Goal: Find contact information: Find contact information

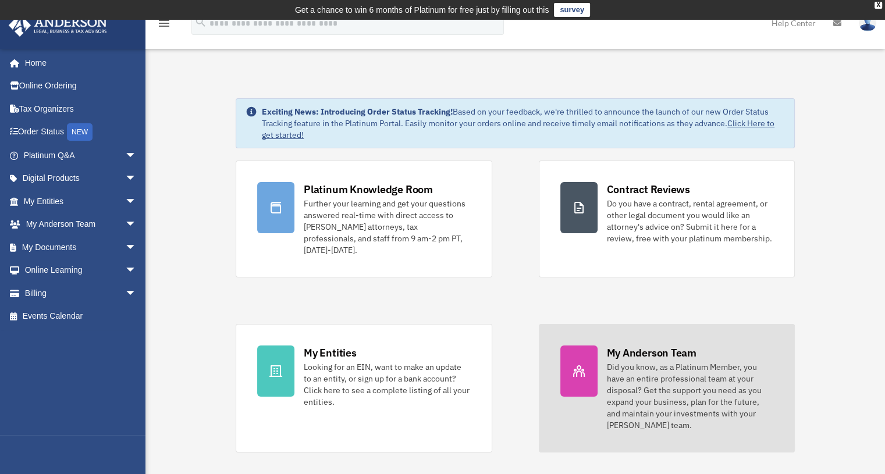
click at [624, 361] on div "Did you know, as a Platinum Member, you have an entire professional team at you…" at bounding box center [690, 396] width 166 height 70
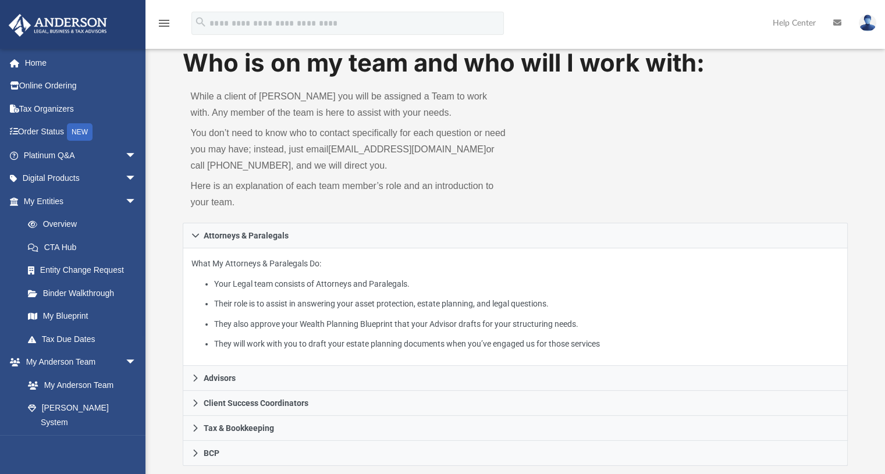
scroll to position [44, 0]
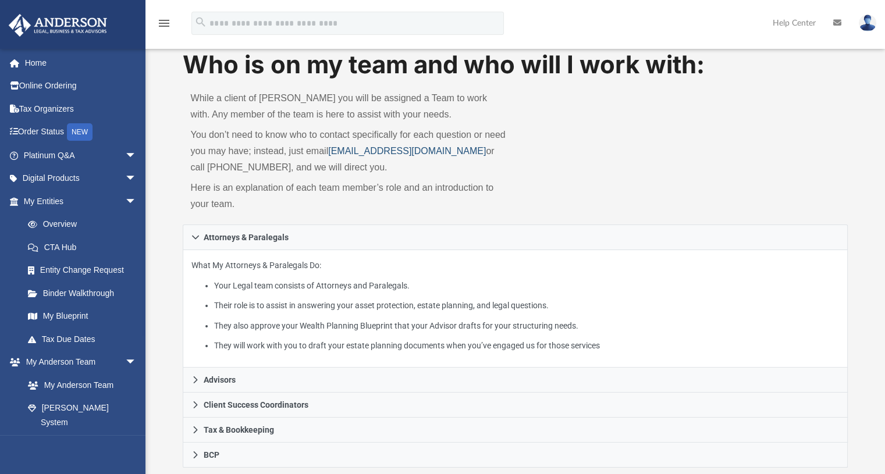
click at [366, 150] on link "[EMAIL_ADDRESS][DOMAIN_NAME]" at bounding box center [407, 151] width 158 height 10
drag, startPoint x: 469, startPoint y: 151, endPoint x: 330, endPoint y: 157, distance: 138.6
click at [330, 157] on p "You don’t need to know who to contact specifically for each question or need yo…" at bounding box center [349, 151] width 317 height 49
copy p "[EMAIL_ADDRESS][DOMAIN_NAME]"
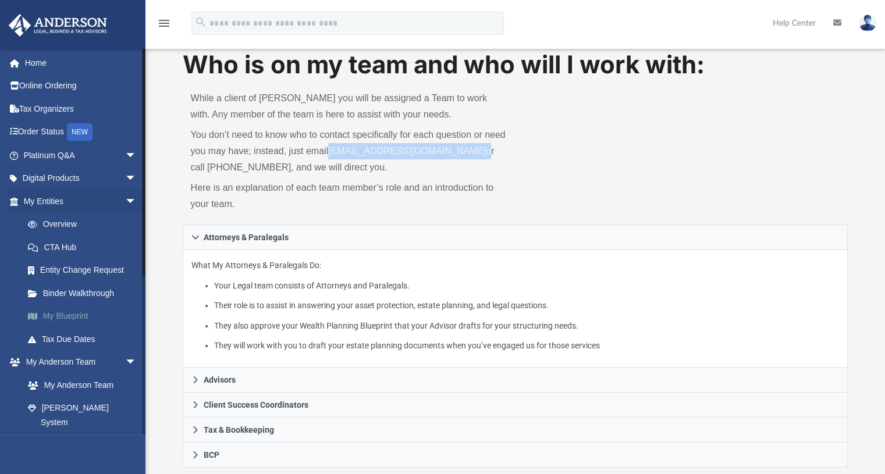
click at [71, 312] on link "My Blueprint" at bounding box center [85, 316] width 138 height 23
